Goal: Task Accomplishment & Management: Manage account settings

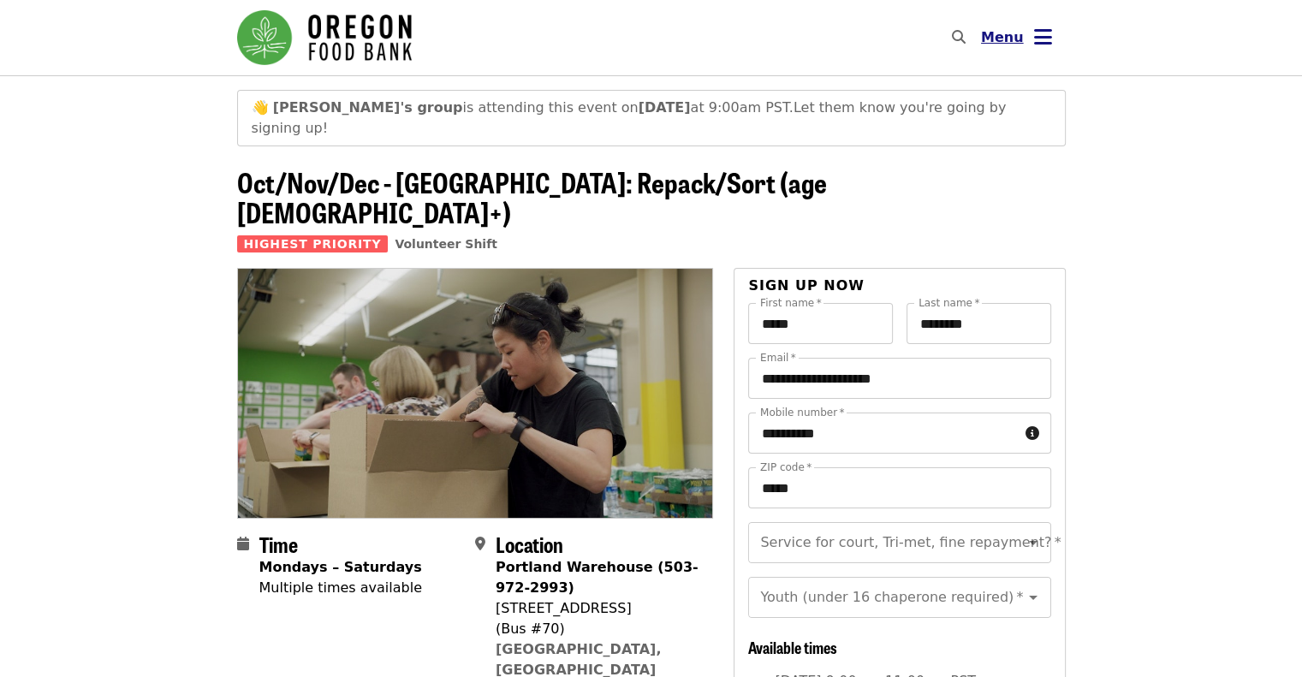
click at [1032, 44] on button "Menu" at bounding box center [1016, 37] width 98 height 41
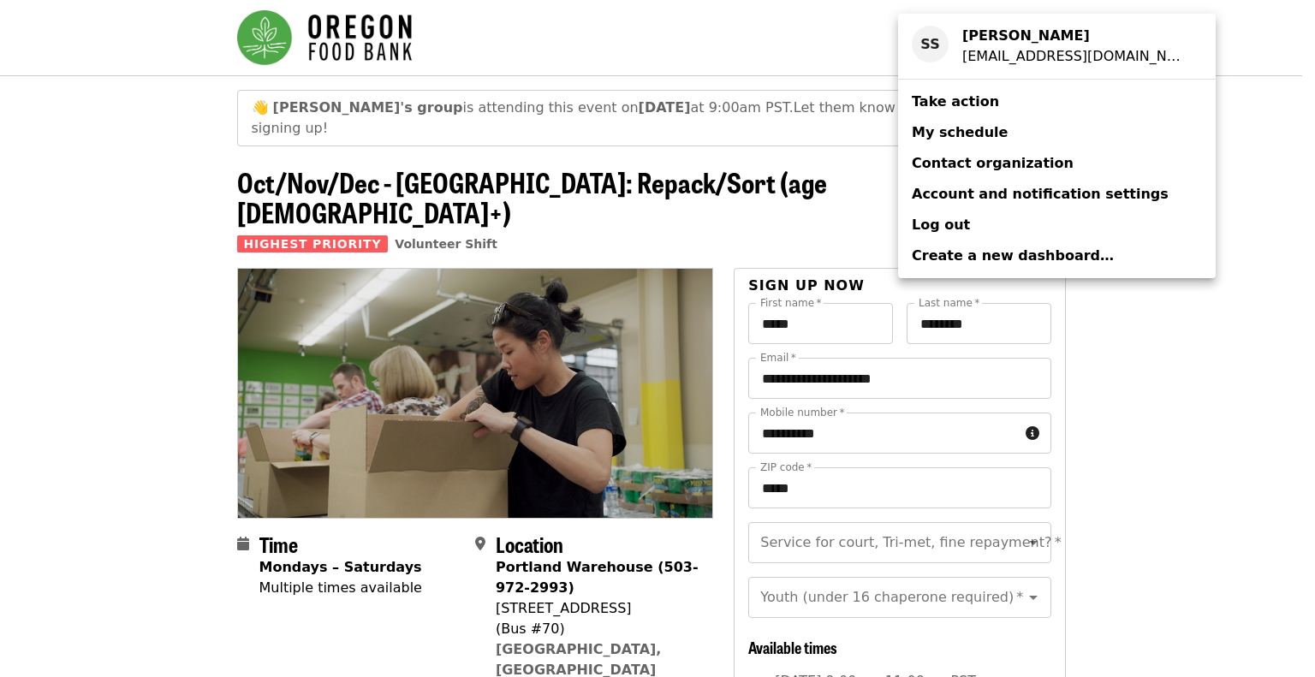
click at [955, 133] on span "My schedule" at bounding box center [960, 132] width 96 height 16
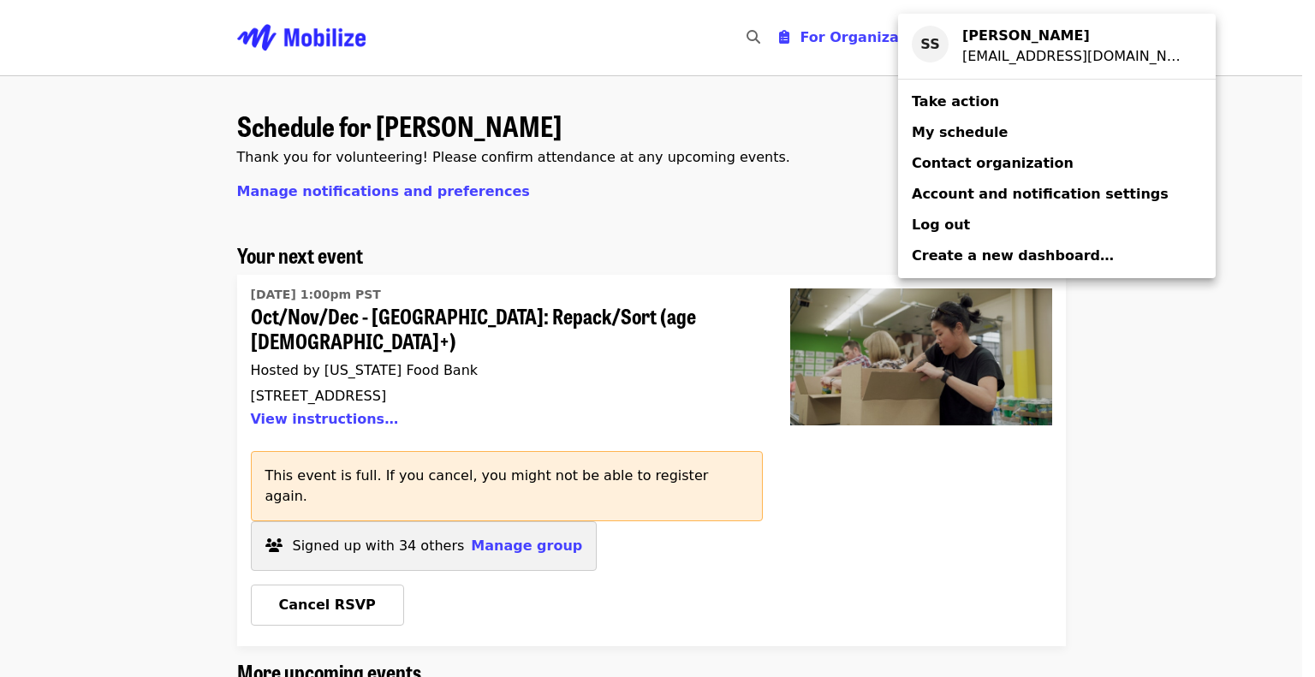
click at [520, 499] on div "Account menu" at bounding box center [657, 338] width 1315 height 677
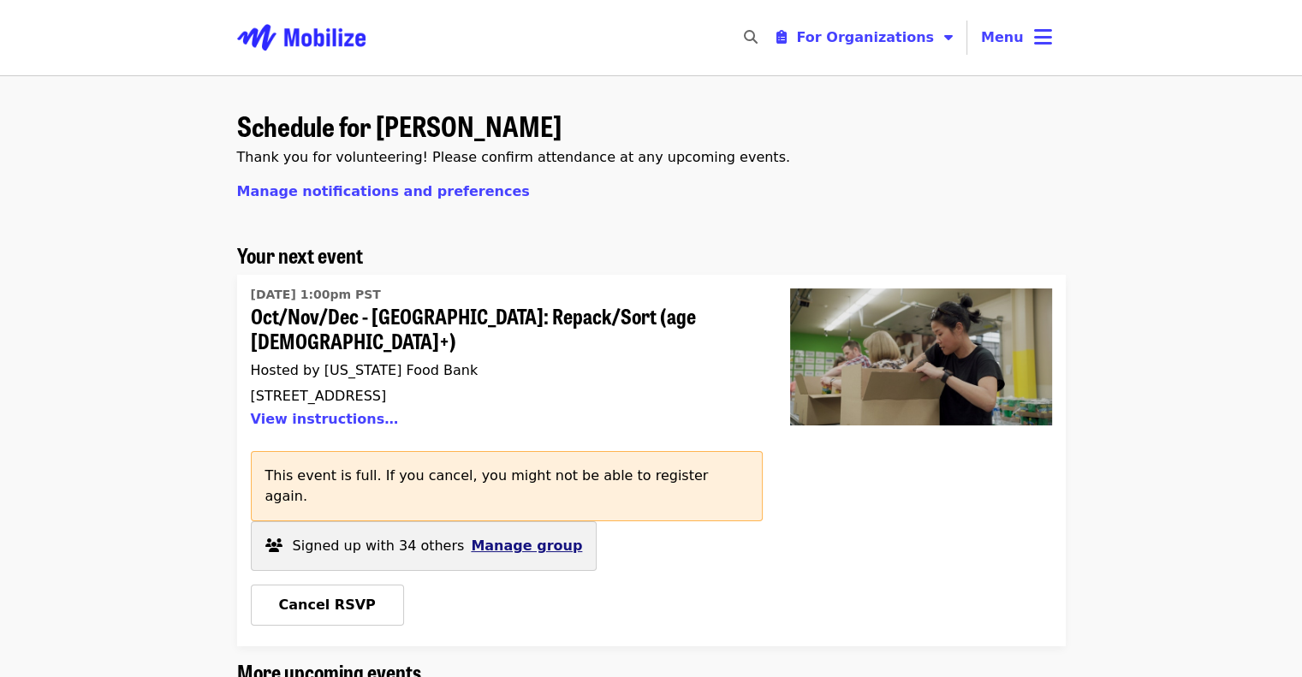
click at [510, 538] on span "Manage group" at bounding box center [526, 546] width 111 height 16
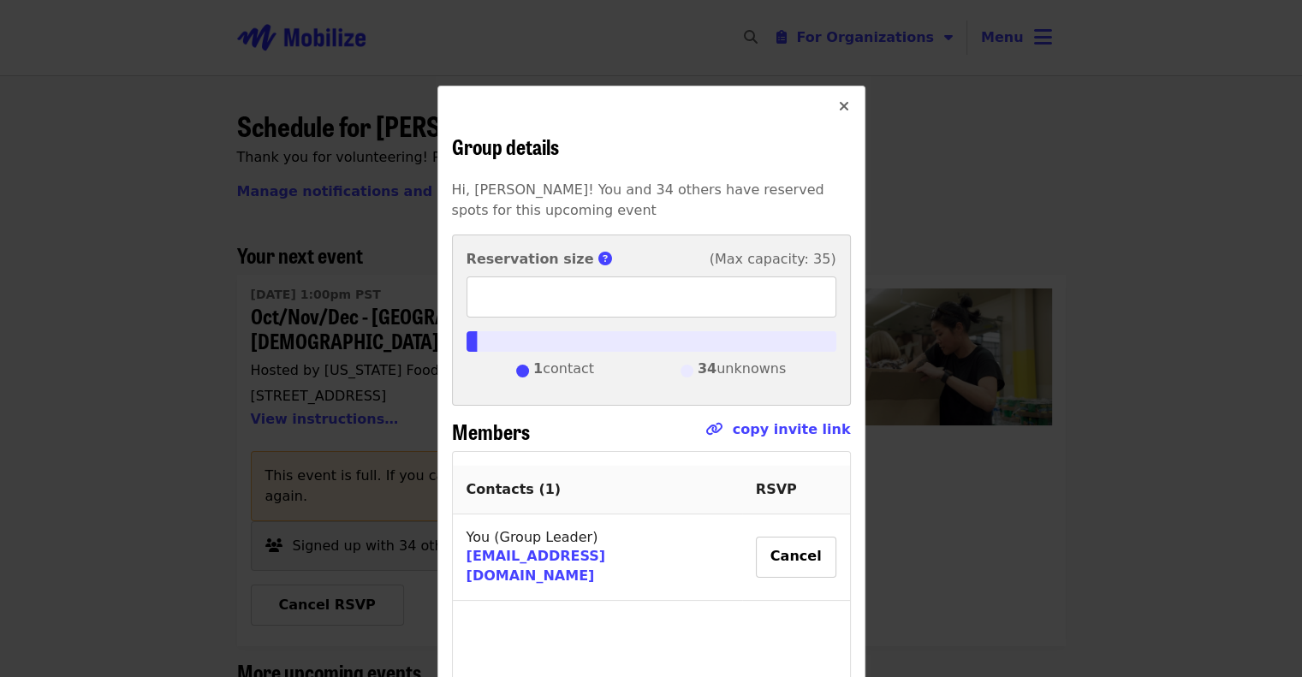
click at [839, 107] on icon "times icon" at bounding box center [844, 106] width 10 height 16
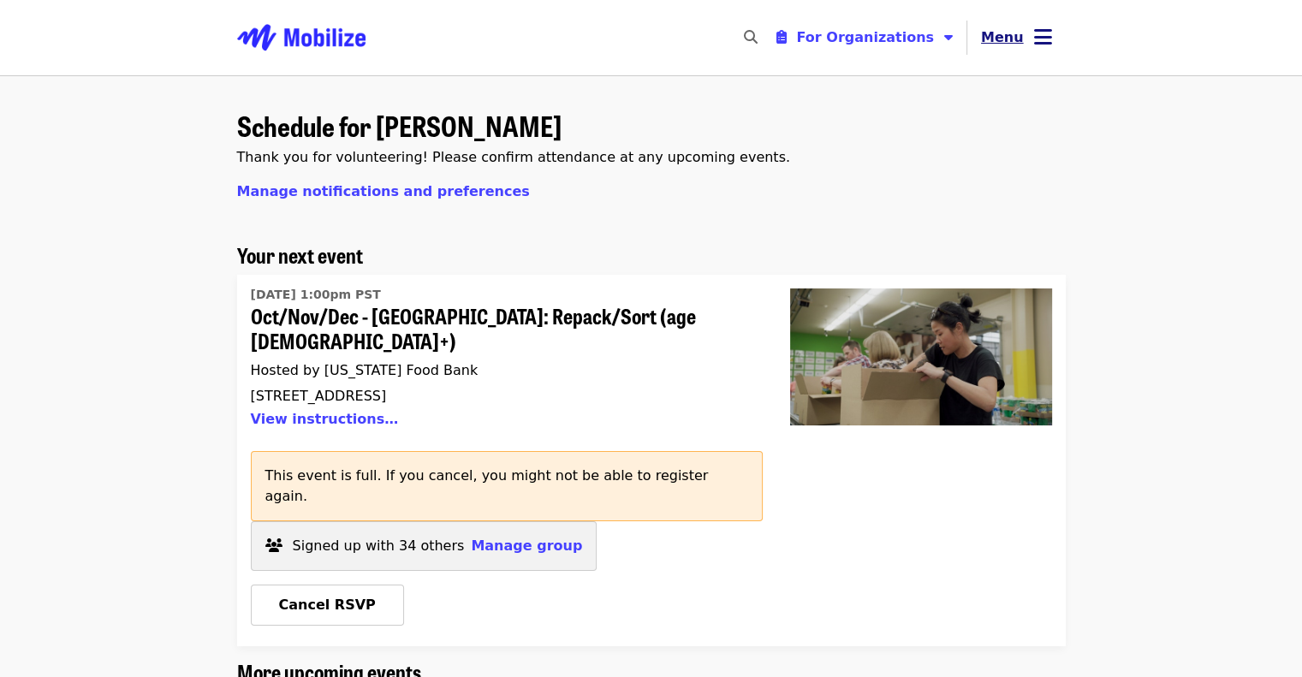
click at [1019, 40] on span "Menu" at bounding box center [1002, 37] width 43 height 16
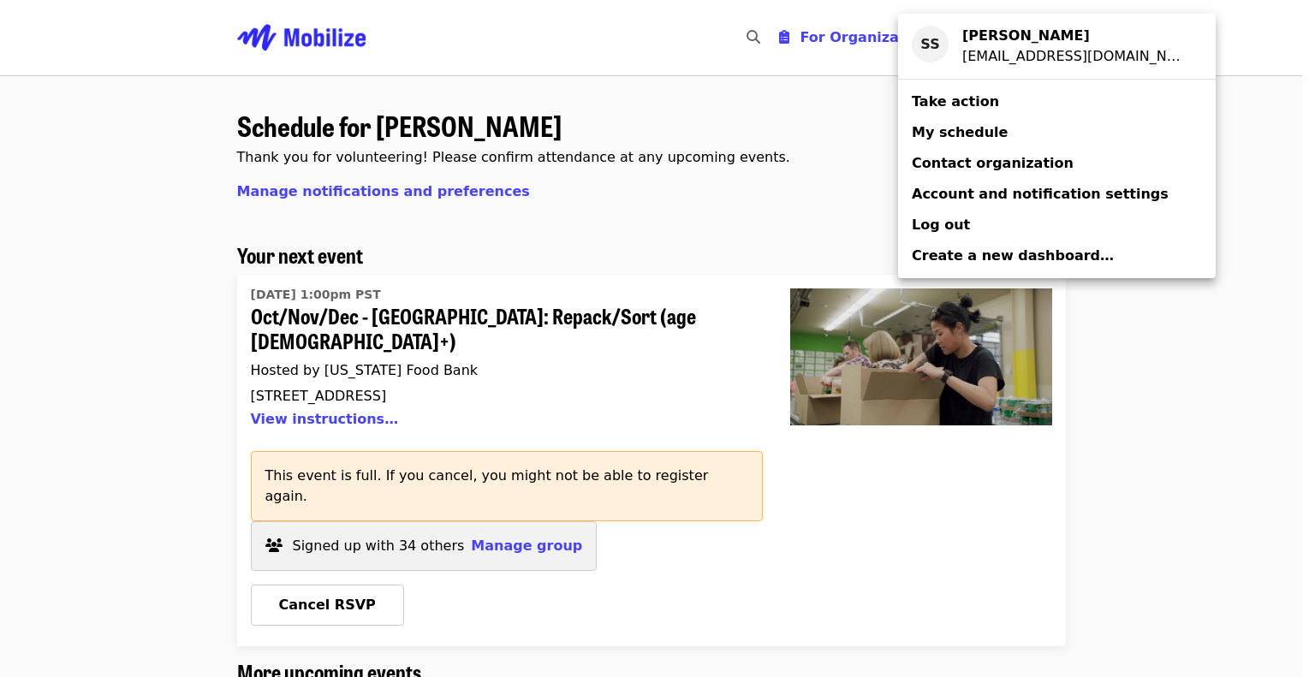
click at [950, 217] on span "Log out" at bounding box center [941, 225] width 58 height 16
